Goal: Transaction & Acquisition: Obtain resource

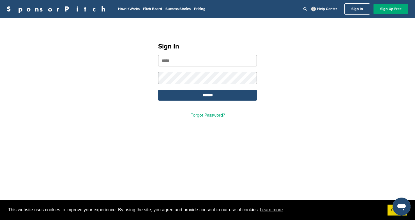
click at [203, 59] on input "email" at bounding box center [207, 60] width 99 height 11
type input "**********"
click at [202, 85] on form "**********" at bounding box center [207, 78] width 99 height 46
click at [206, 96] on input "*******" at bounding box center [207, 95] width 99 height 11
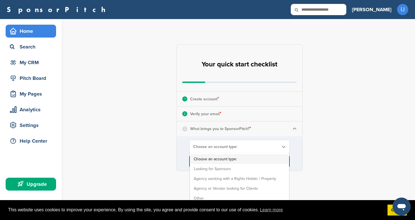
click at [239, 148] on span "Choose an account type:" at bounding box center [235, 146] width 85 height 5
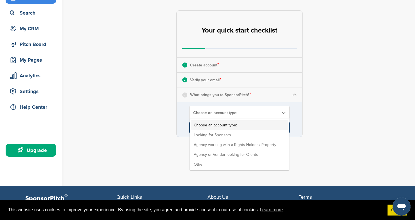
scroll to position [35, 0]
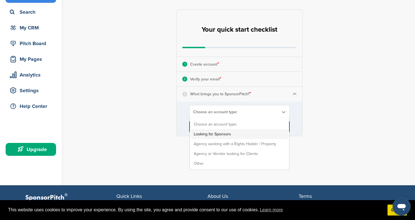
click at [231, 134] on li "Looking for Sponsors" at bounding box center [239, 134] width 97 height 10
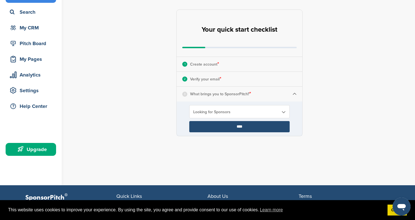
click at [240, 125] on input "****" at bounding box center [239, 126] width 100 height 11
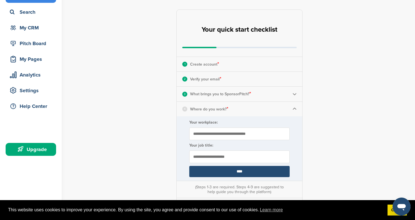
click at [271, 139] on input "Your workplace:" at bounding box center [239, 134] width 100 height 13
type input "**********"
click at [263, 161] on input "text" at bounding box center [239, 156] width 100 height 13
click at [251, 157] on input "text" at bounding box center [239, 156] width 100 height 13
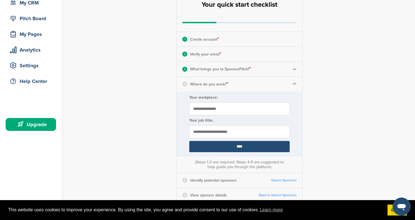
scroll to position [69, 0]
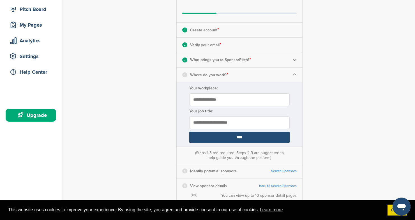
type input "**********"
click at [239, 138] on input "****" at bounding box center [239, 137] width 100 height 11
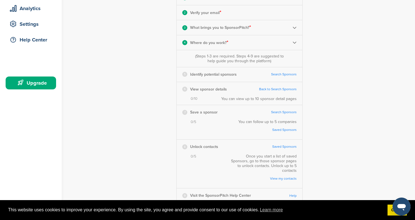
scroll to position [101, 0]
click at [287, 74] on link "Search Sponsors" at bounding box center [284, 74] width 26 height 4
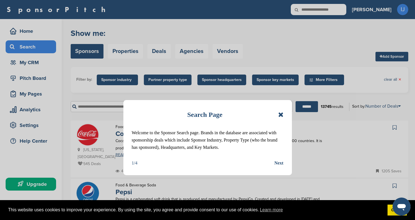
click at [281, 115] on icon at bounding box center [280, 114] width 5 height 7
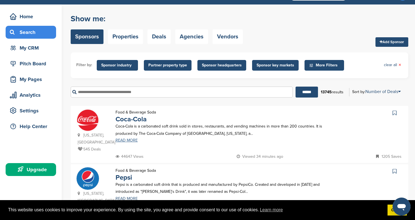
scroll to position [17, 0]
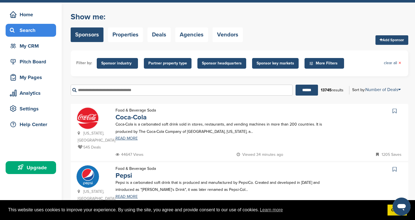
click at [115, 62] on span "Sponsor industry" at bounding box center [117, 63] width 32 height 6
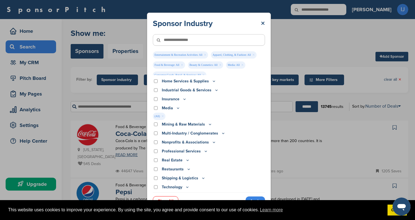
scroll to position [188, 0]
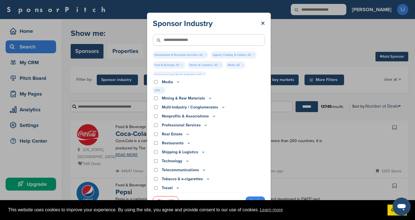
click at [254, 198] on link "Apply" at bounding box center [254, 200] width 19 height 9
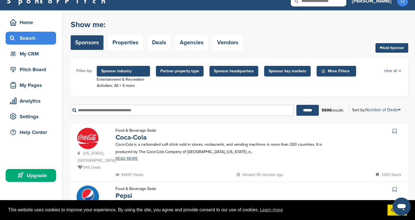
scroll to position [0, 0]
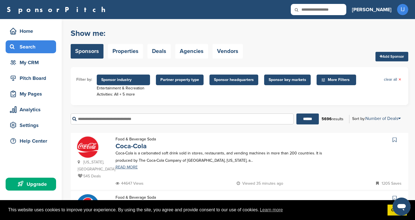
click at [284, 81] on span "Sponsor key markets" at bounding box center [287, 80] width 38 height 6
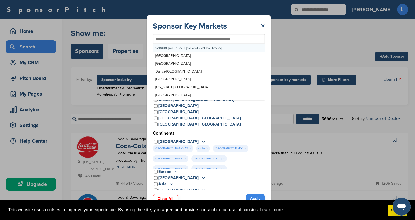
click at [207, 38] on input "text" at bounding box center [200, 38] width 88 height 5
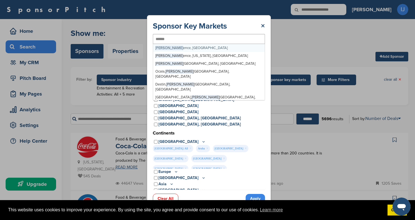
type input "*******"
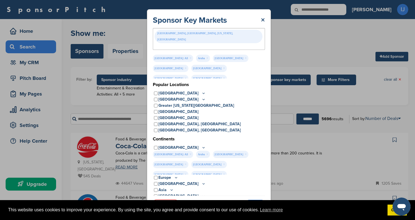
click at [254, 200] on link "Apply" at bounding box center [254, 204] width 19 height 9
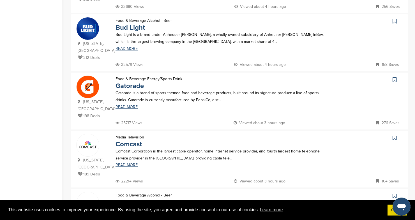
scroll to position [468, 0]
click at [393, 77] on icon at bounding box center [394, 80] width 4 height 6
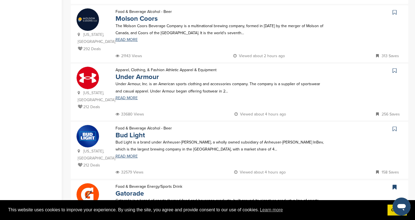
scroll to position [362, 0]
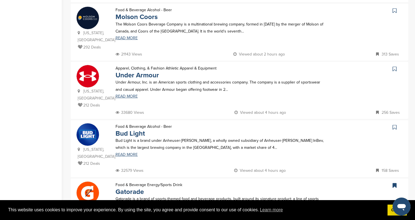
drag, startPoint x: 387, startPoint y: 47, endPoint x: 391, endPoint y: 47, distance: 4.8
click at [391, 65] on div at bounding box center [365, 69] width 73 height 9
click at [393, 66] on icon at bounding box center [394, 69] width 4 height 6
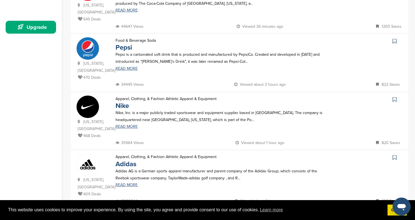
scroll to position [157, 0]
click at [393, 96] on icon at bounding box center [394, 99] width 4 height 6
click at [393, 154] on icon at bounding box center [394, 157] width 4 height 6
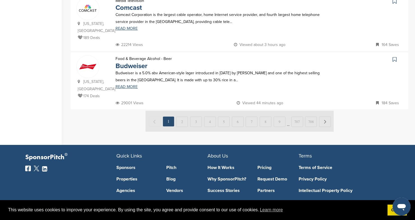
scroll to position [609, 0]
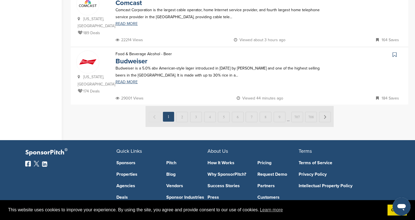
click at [182, 106] on img at bounding box center [239, 116] width 188 height 21
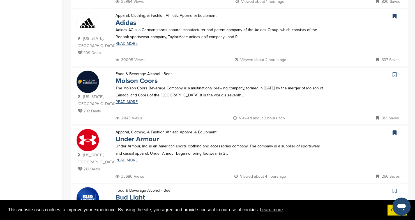
scroll to position [299, 0]
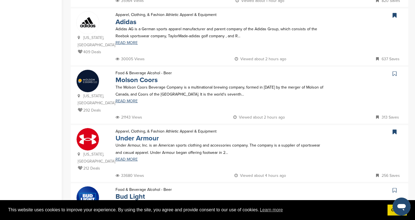
click at [138, 134] on link "Under Armour" at bounding box center [136, 138] width 43 height 8
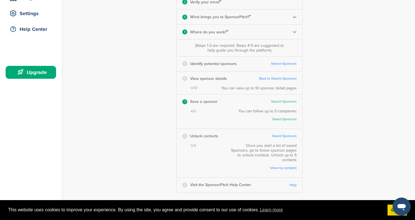
scroll to position [112, 0]
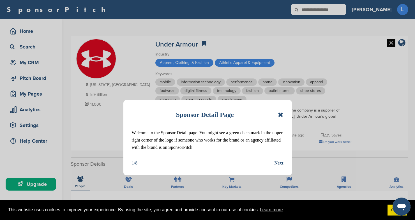
click at [281, 165] on div "Next" at bounding box center [278, 162] width 9 height 7
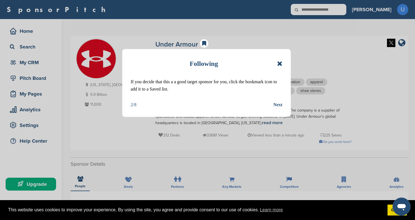
click at [278, 107] on div "Next" at bounding box center [277, 104] width 9 height 7
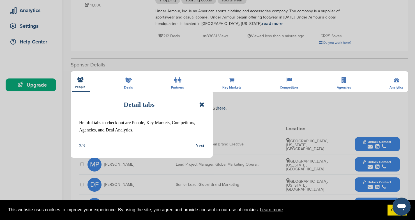
scroll to position [103, 0]
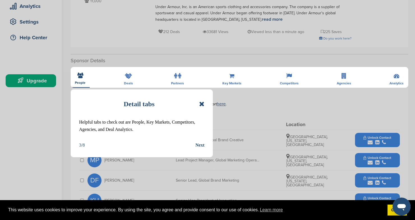
click at [203, 105] on icon at bounding box center [201, 104] width 5 height 7
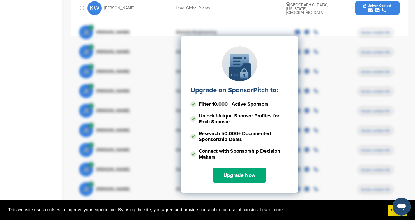
scroll to position [313, 0]
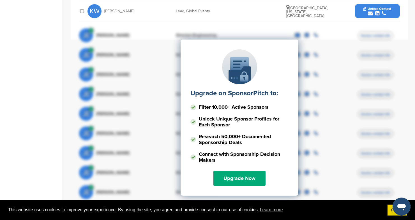
click at [336, 83] on div "Upgrade on SponsorPitch to: Filter 10,000+ Active Sponsors Unlock Unique Sponso…" at bounding box center [239, 96] width 321 height 140
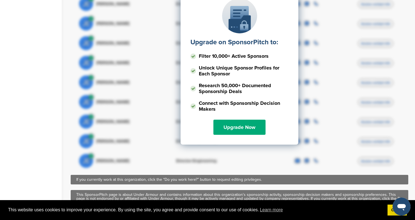
scroll to position [365, 0]
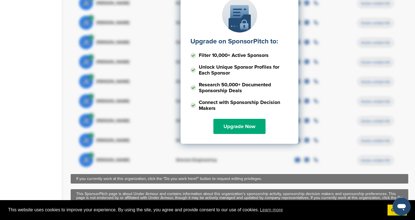
click at [239, 156] on div "JE John Egan Director Engineering Access contact info" at bounding box center [239, 160] width 321 height 20
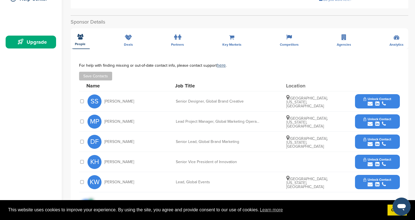
scroll to position [160, 0]
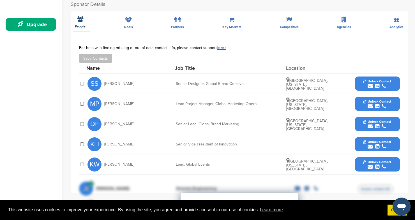
click at [84, 84] on div at bounding box center [82, 83] width 6 height 5
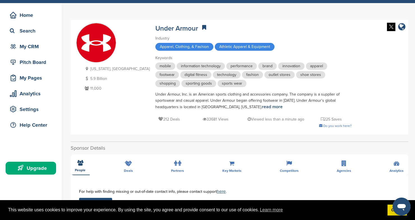
scroll to position [17, 0]
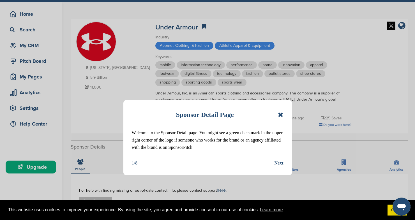
click at [281, 162] on div "Next" at bounding box center [278, 162] width 9 height 7
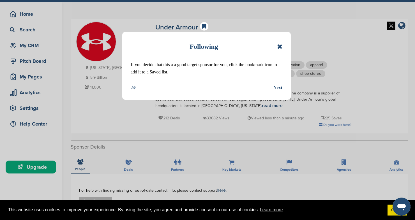
click at [277, 90] on div "Next" at bounding box center [277, 87] width 9 height 7
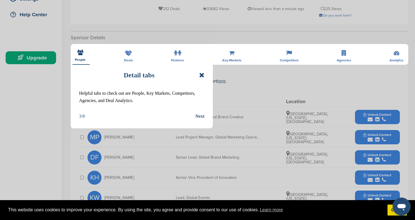
scroll to position [135, 0]
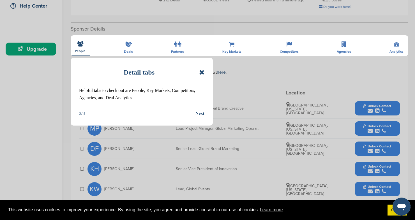
click at [200, 114] on div "Next" at bounding box center [199, 113] width 9 height 7
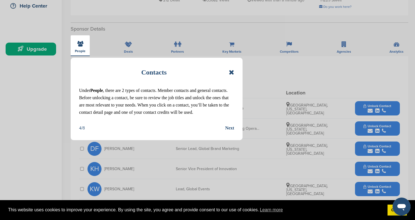
click at [229, 129] on div "Next" at bounding box center [229, 127] width 9 height 7
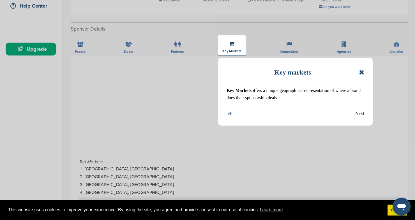
click at [357, 112] on div "Next" at bounding box center [359, 113] width 9 height 7
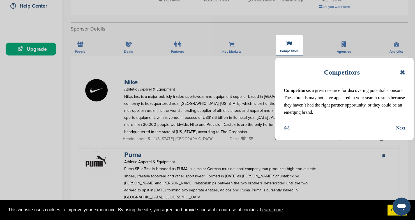
click at [404, 126] on div "Next" at bounding box center [400, 127] width 9 height 7
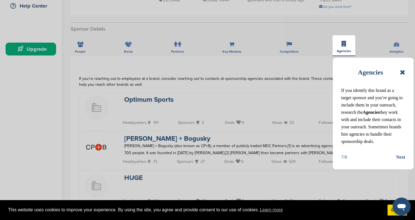
click at [400, 154] on div "Next" at bounding box center [400, 157] width 9 height 7
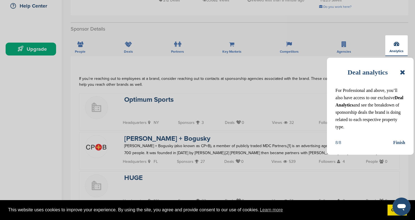
click at [400, 143] on div "Finish" at bounding box center [399, 142] width 12 height 7
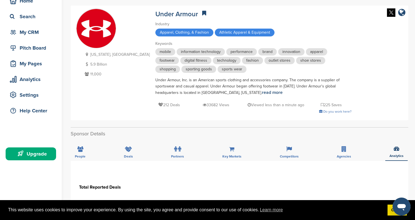
scroll to position [0, 0]
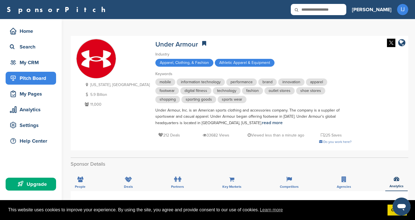
click at [31, 78] on div "Pitch Board" at bounding box center [32, 78] width 48 height 10
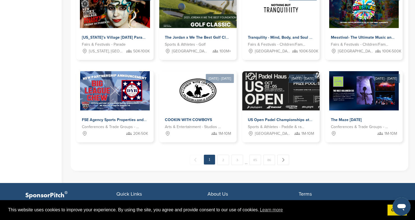
scroll to position [291, 0]
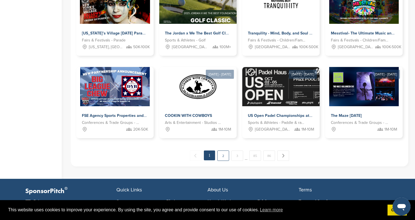
click at [222, 156] on link "2" at bounding box center [223, 155] width 12 height 10
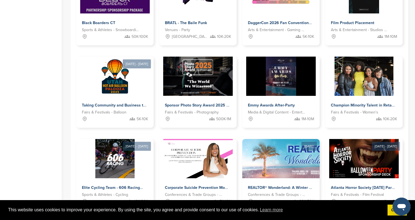
scroll to position [219, 0]
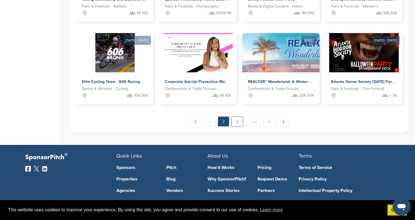
click at [237, 120] on link "3" at bounding box center [237, 122] width 12 height 10
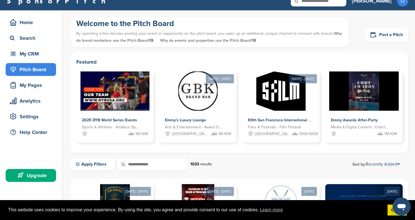
scroll to position [0, 0]
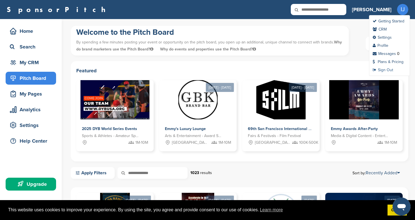
click at [388, 67] on ul "Getting Started CRM Settings Profile Messages 0 Plans & Pricing Sign Out" at bounding box center [389, 45] width 41 height 61
click at [387, 70] on link "Sign Out" at bounding box center [382, 70] width 20 height 5
